Goal: Find specific page/section: Find specific page/section

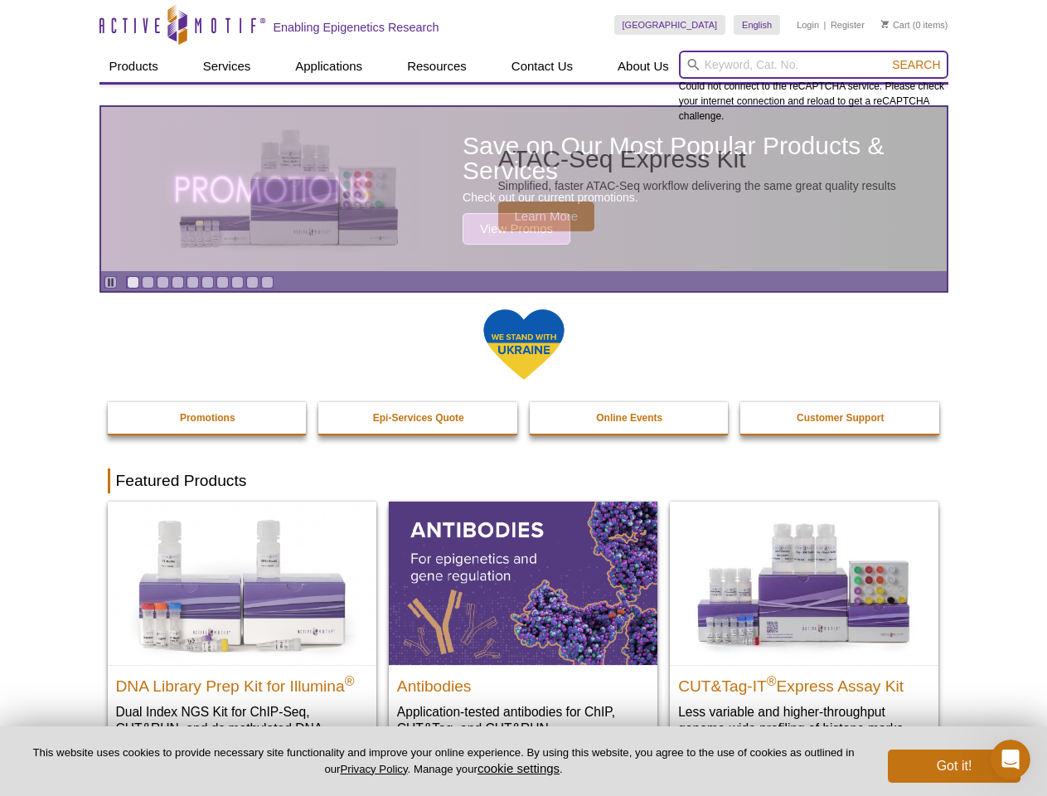
click at [813, 65] on input "search" at bounding box center [813, 65] width 269 height 28
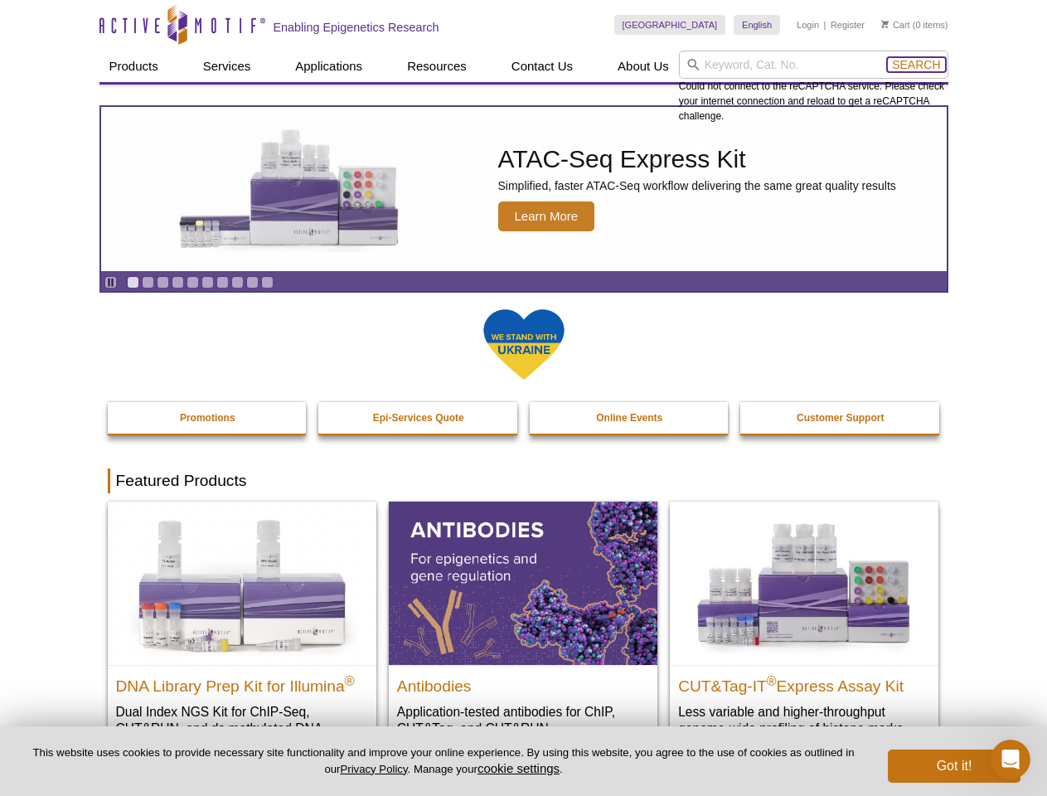
click at [916, 65] on span "Search" at bounding box center [916, 64] width 48 height 13
click at [110, 282] on icon "Pause" at bounding box center [110, 282] width 11 height 11
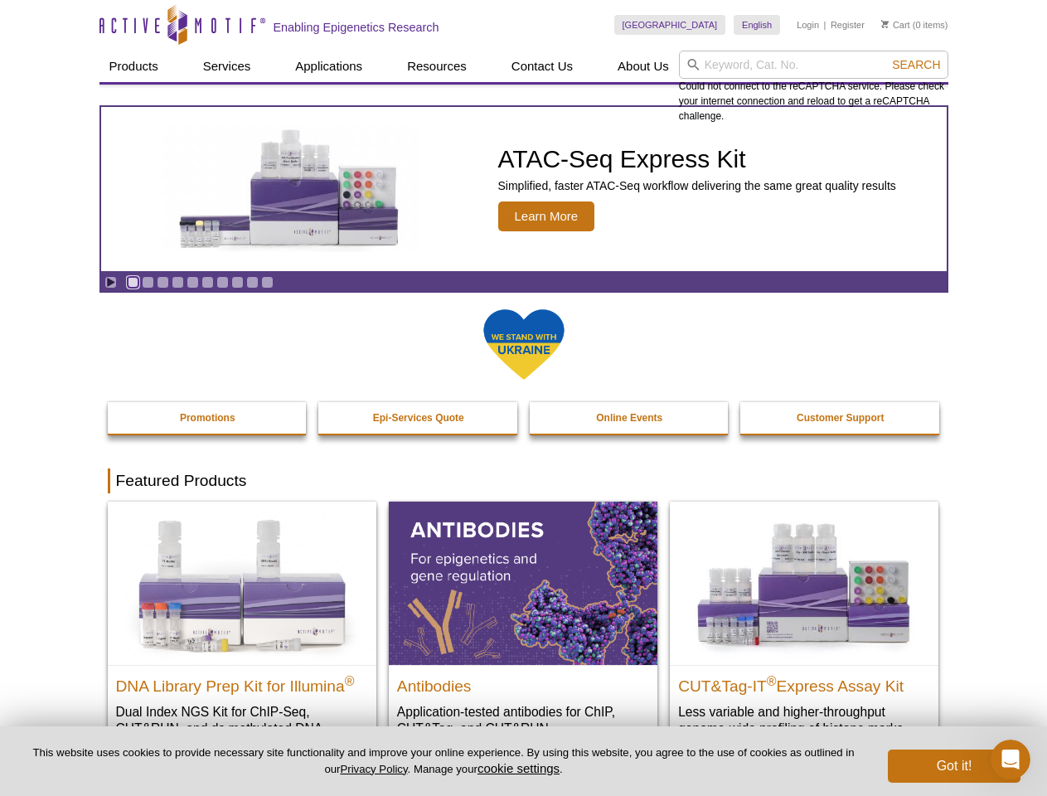
click at [133, 282] on link "Go to slide 1" at bounding box center [133, 282] width 12 height 12
click at [148, 282] on link "Go to slide 2" at bounding box center [148, 282] width 12 height 12
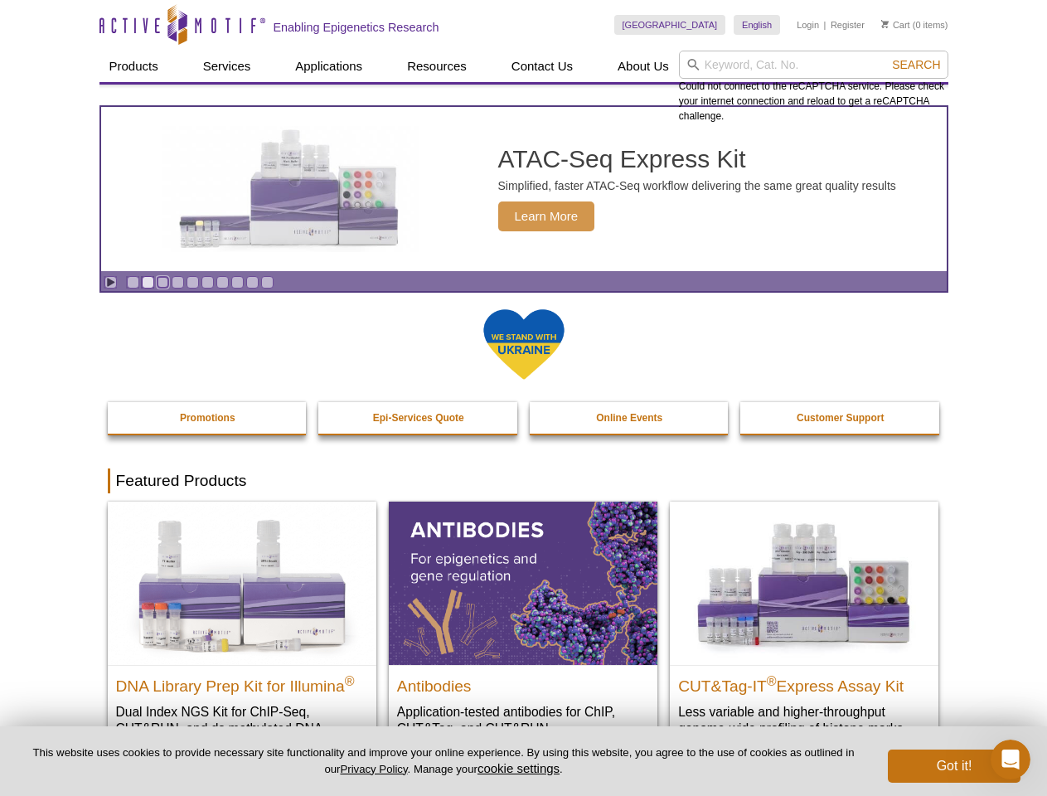
click at [162, 282] on link "Go to slide 3" at bounding box center [163, 282] width 12 height 12
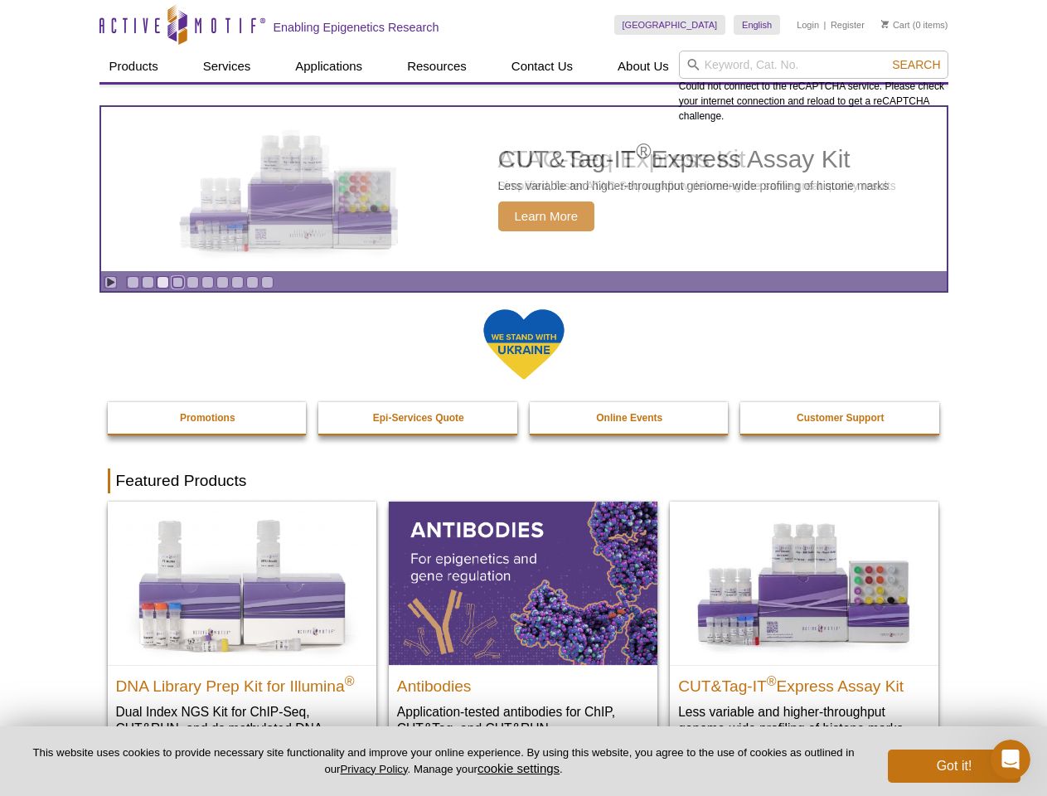
click at [177, 282] on link "Go to slide 4" at bounding box center [178, 282] width 12 height 12
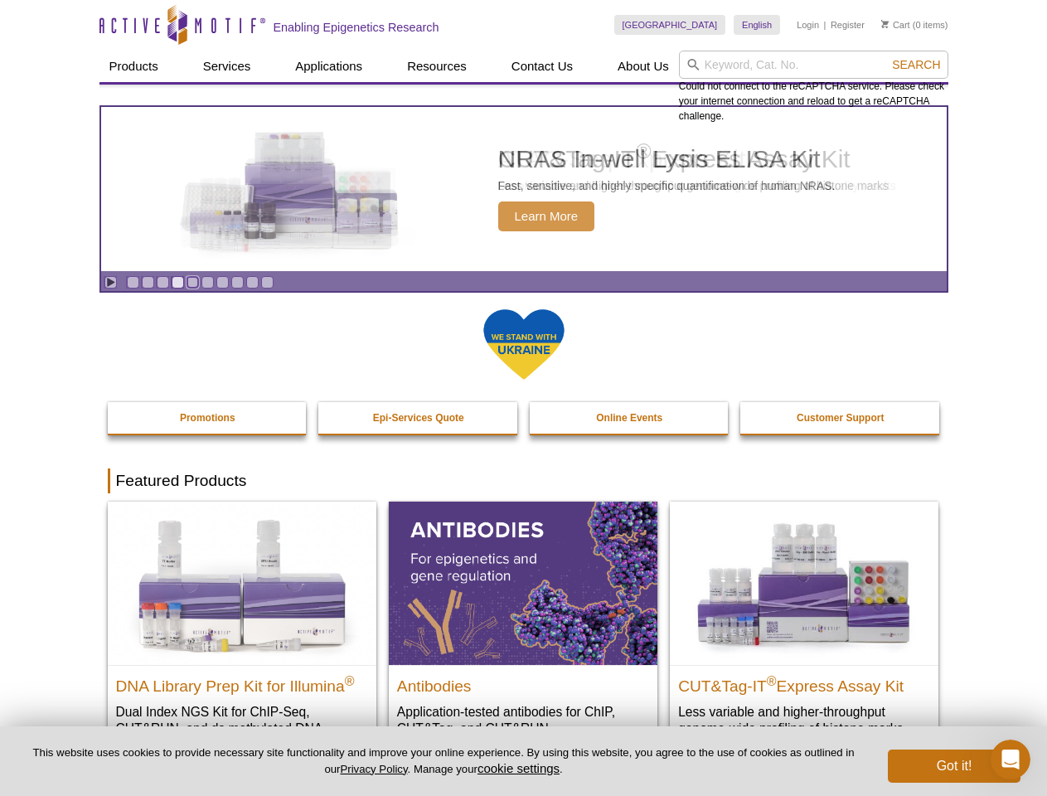
click at [192, 282] on link "Go to slide 5" at bounding box center [192, 282] width 12 height 12
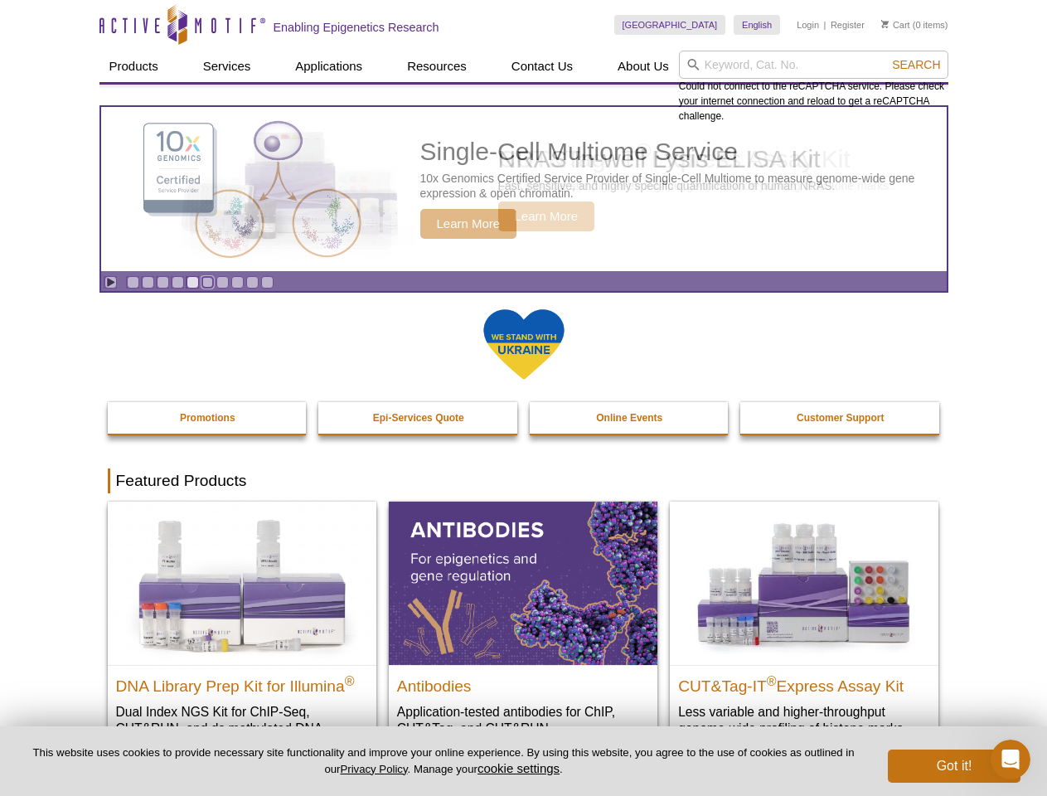
click at [207, 282] on link "Go to slide 6" at bounding box center [207, 282] width 12 height 12
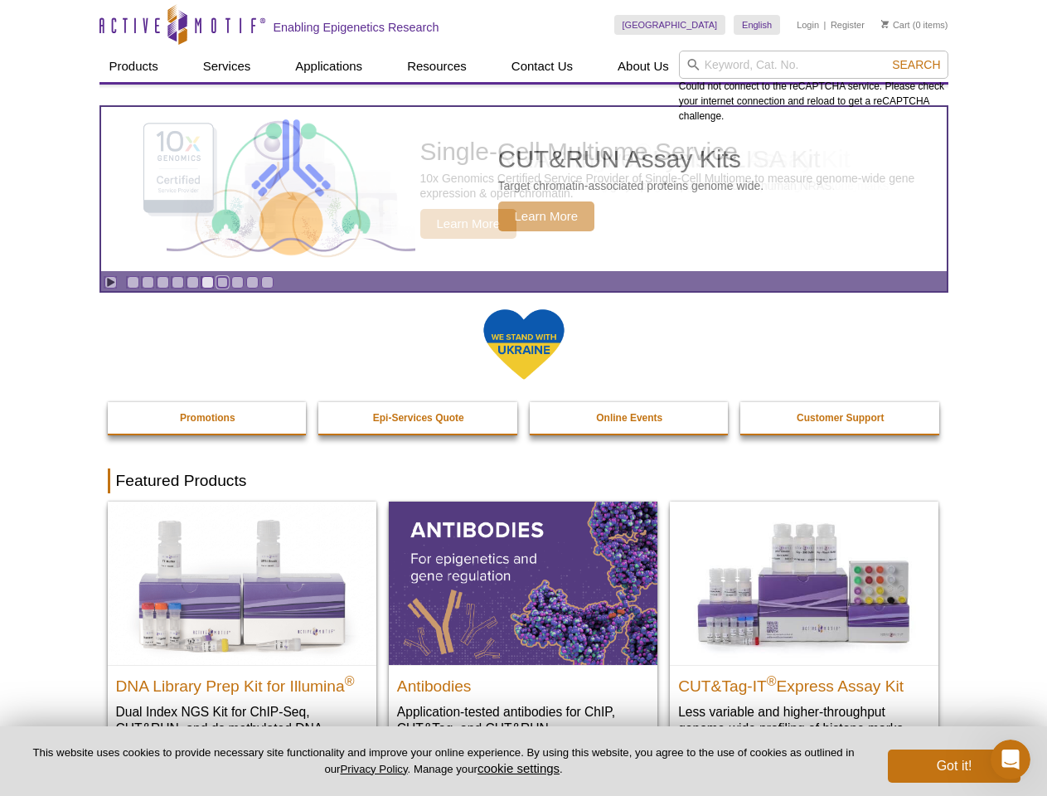
click at [222, 282] on link "Go to slide 7" at bounding box center [222, 282] width 12 height 12
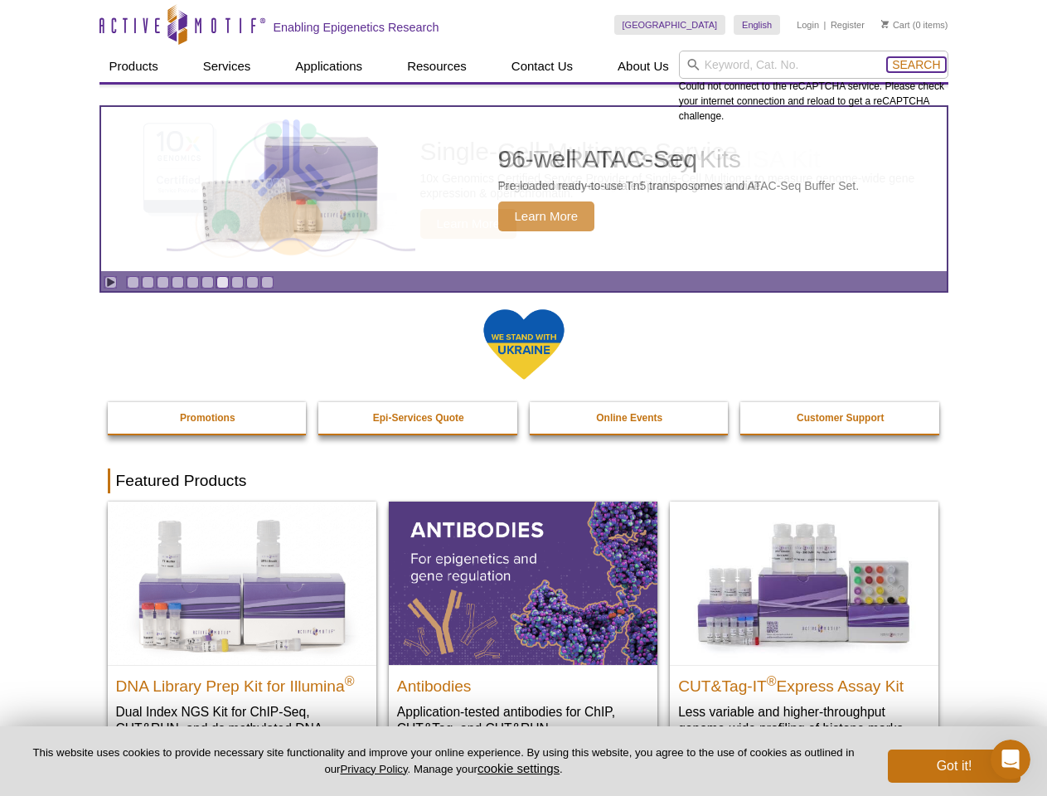
click at [916, 65] on span "Search" at bounding box center [916, 64] width 48 height 13
